Goal: Transaction & Acquisition: Download file/media

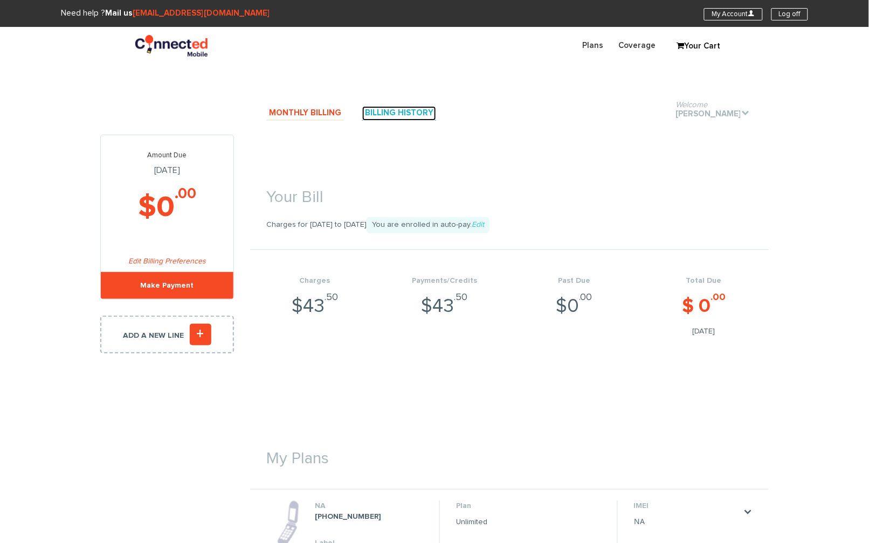
click at [416, 114] on link "Billing History" at bounding box center [399, 113] width 74 height 15
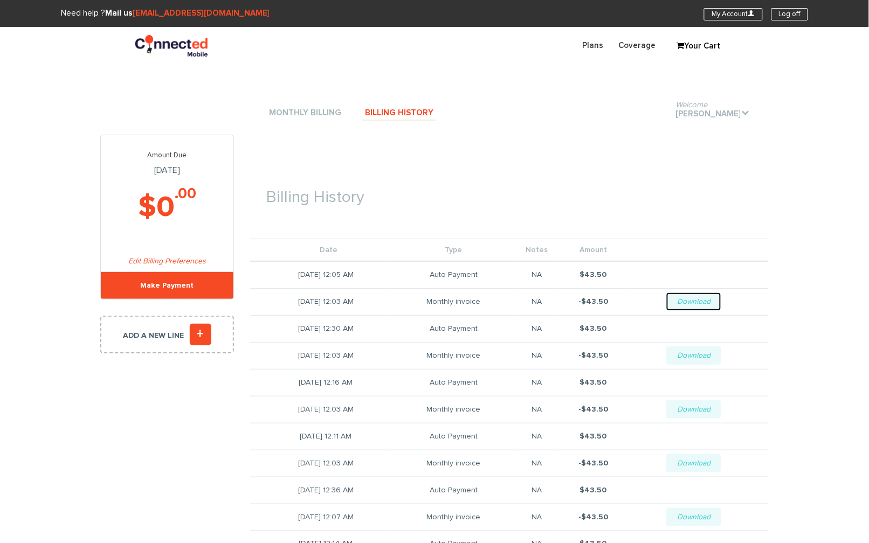
click at [706, 301] on link "Download" at bounding box center [693, 302] width 55 height 18
click at [712, 353] on link "Download" at bounding box center [693, 356] width 55 height 18
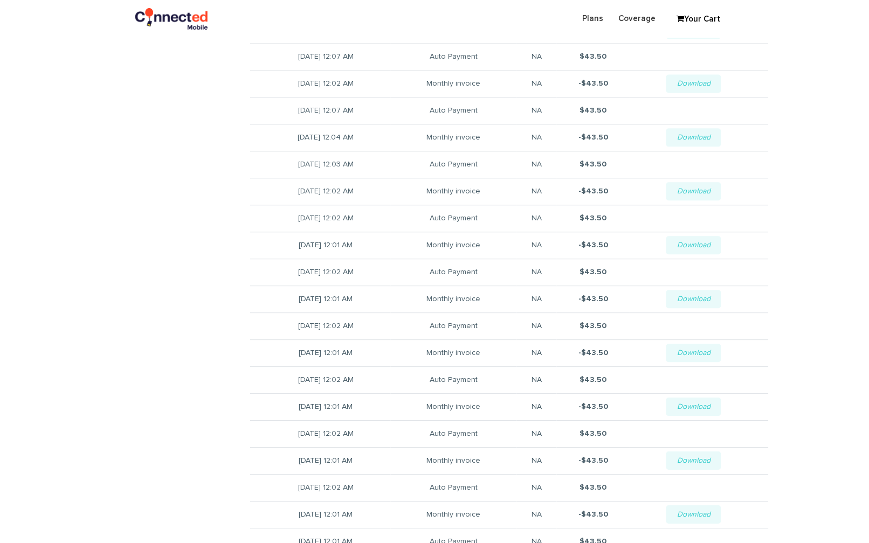
scroll to position [566, 0]
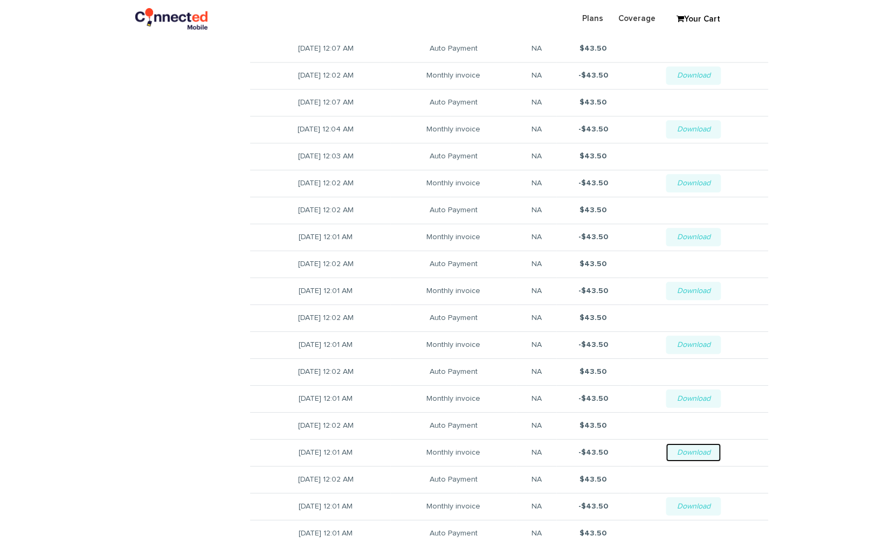
click at [703, 453] on link "Download" at bounding box center [693, 453] width 55 height 18
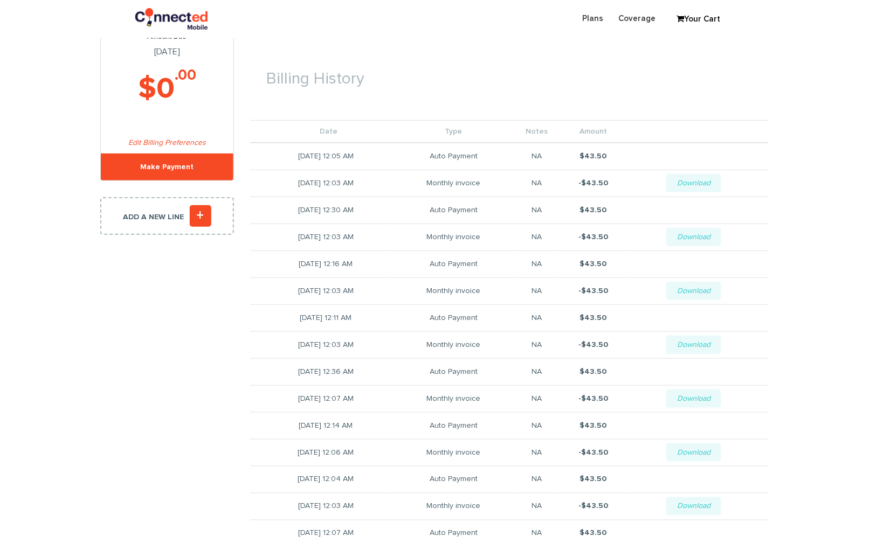
scroll to position [0, 0]
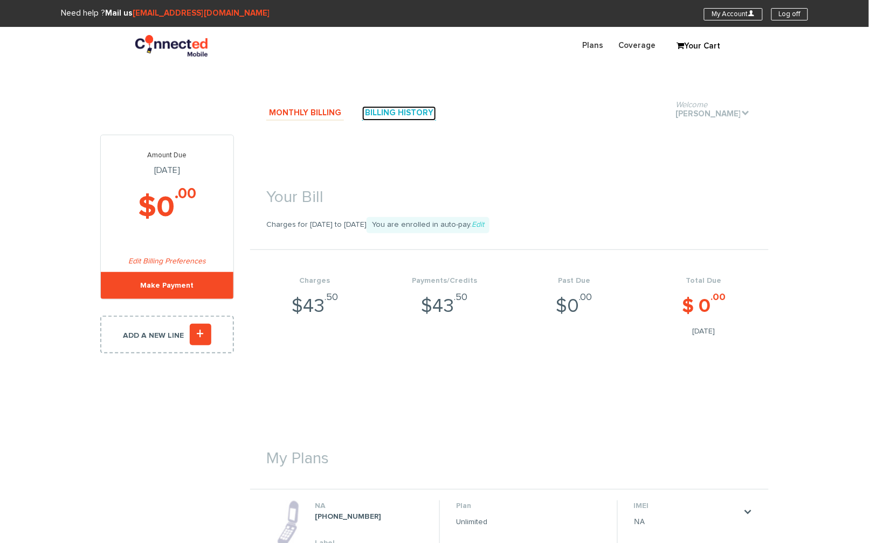
click at [399, 115] on link "Billing History" at bounding box center [399, 113] width 74 height 15
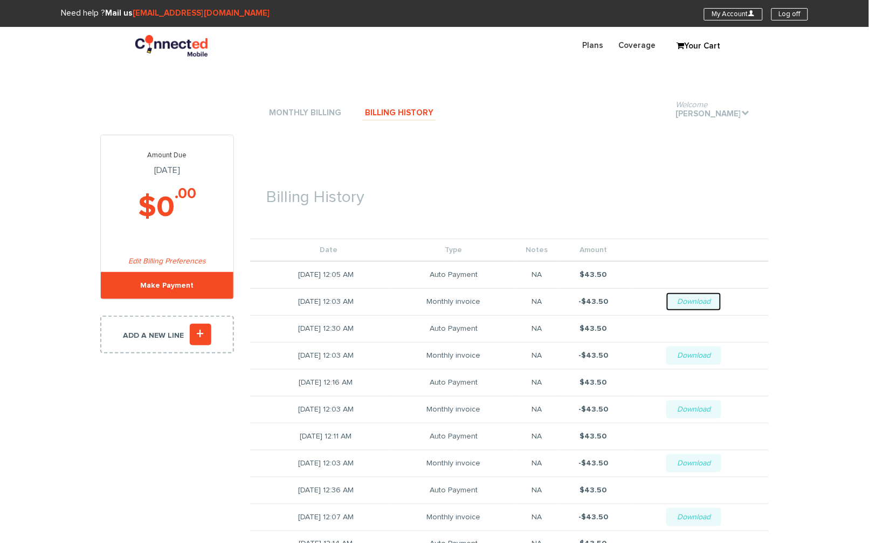
click at [706, 302] on link "Download" at bounding box center [693, 302] width 55 height 18
click at [701, 301] on link "Download" at bounding box center [693, 302] width 55 height 18
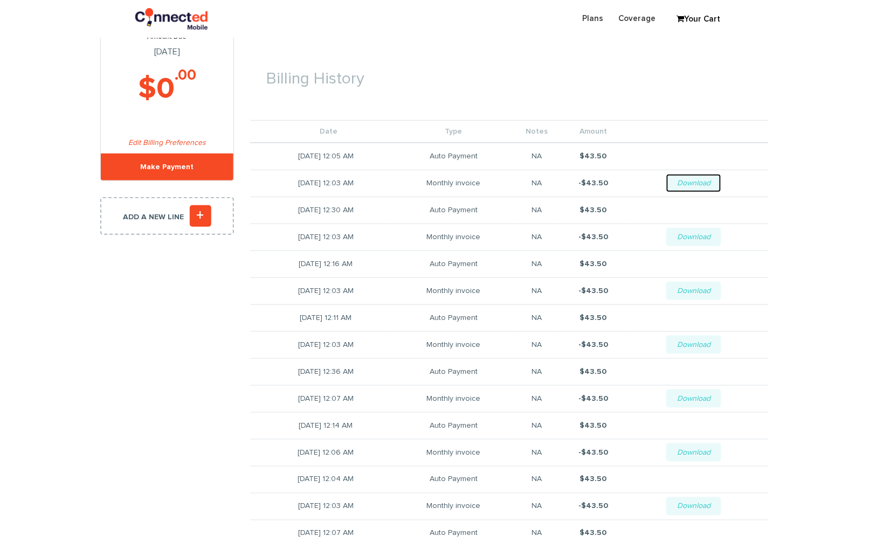
scroll to position [162, 0]
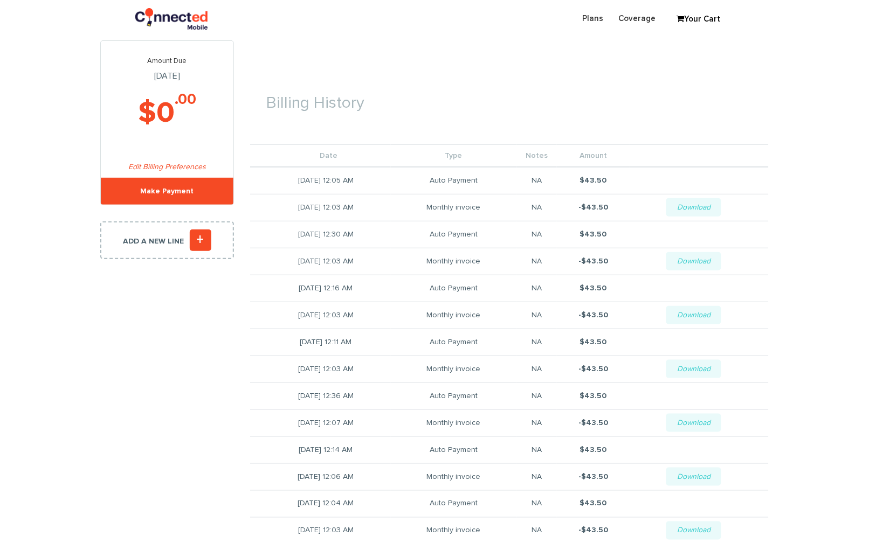
scroll to position [0, 0]
